Goal: Information Seeking & Learning: Learn about a topic

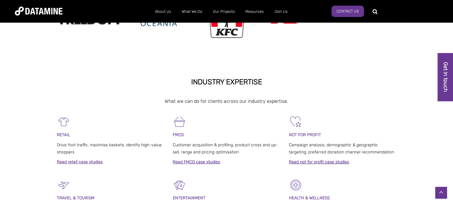
scroll to position [195, 0]
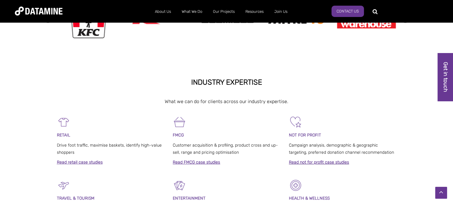
click at [440, 151] on div "RETAIL Drive foot traffic, maximise baskets, identify high-value shoppers Read …" at bounding box center [226, 146] width 453 height 63
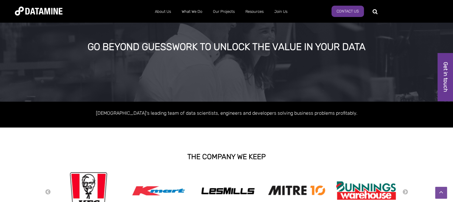
scroll to position [0, 0]
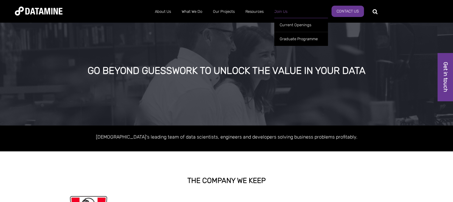
click at [284, 10] on link "Join Us" at bounding box center [281, 11] width 24 height 15
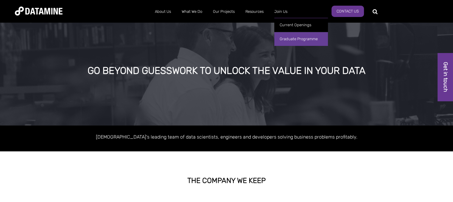
click at [293, 37] on link "Graduate Programme" at bounding box center [301, 39] width 54 height 14
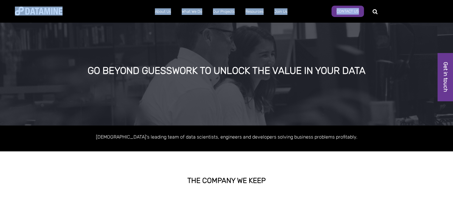
drag, startPoint x: 193, startPoint y: 98, endPoint x: 185, endPoint y: -21, distance: 119.6
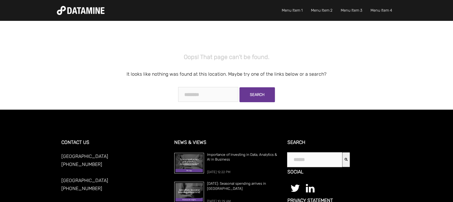
click at [102, 13] on img at bounding box center [81, 10] width 48 height 9
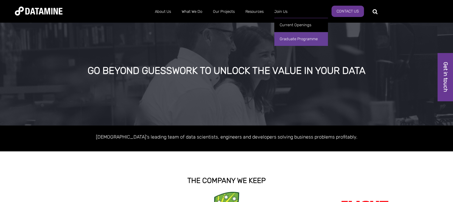
click at [289, 39] on link "Graduate Programme" at bounding box center [301, 39] width 54 height 14
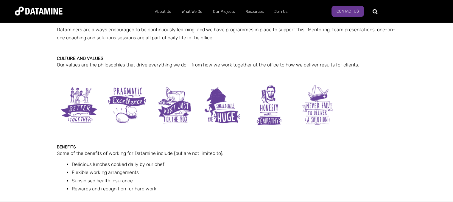
scroll to position [583, 0]
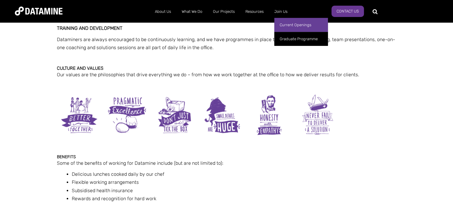
click at [288, 27] on link "Current Openings" at bounding box center [301, 25] width 54 height 14
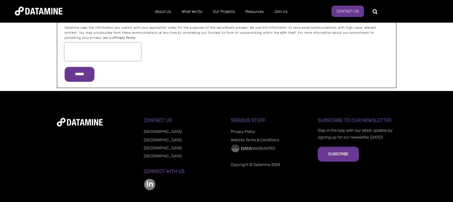
scroll to position [877, 0]
